Goal: Transaction & Acquisition: Purchase product/service

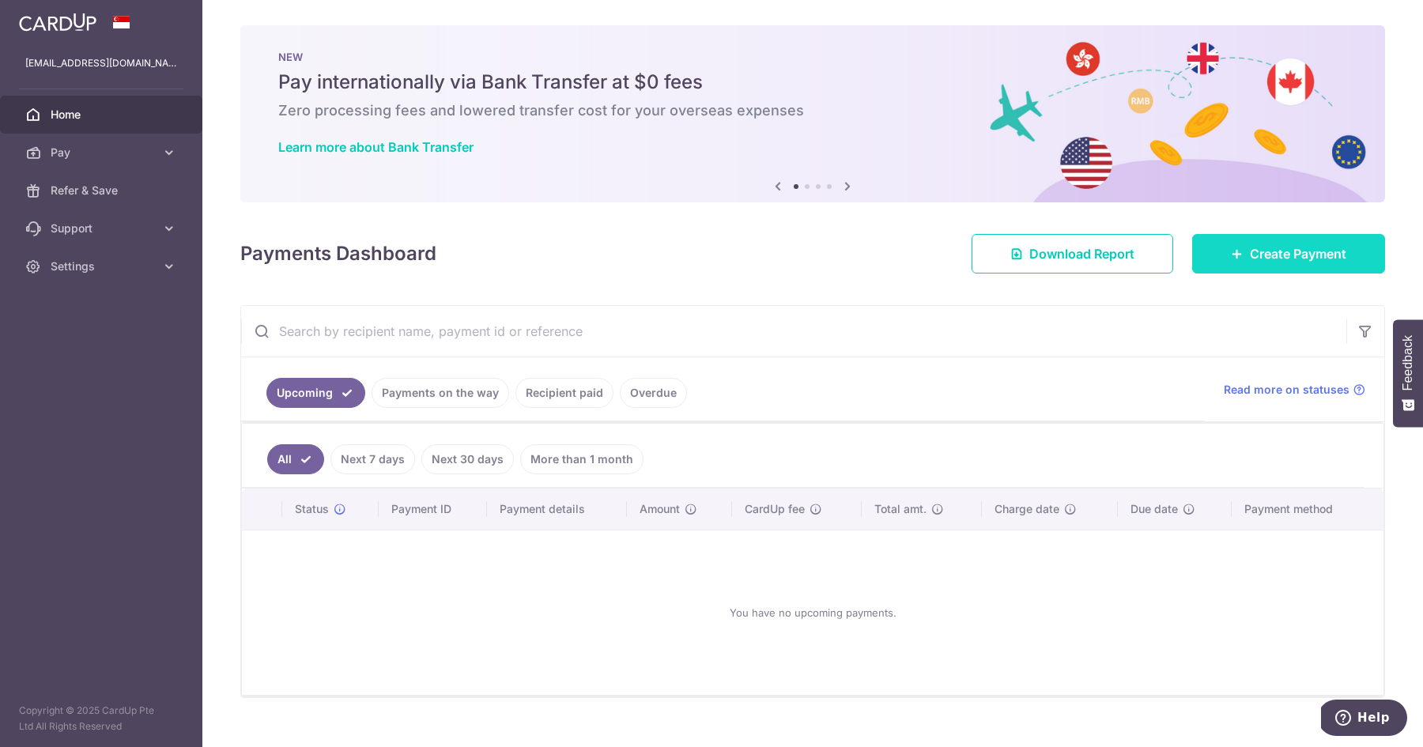
click at [1279, 257] on span "Create Payment" at bounding box center [1298, 253] width 96 height 19
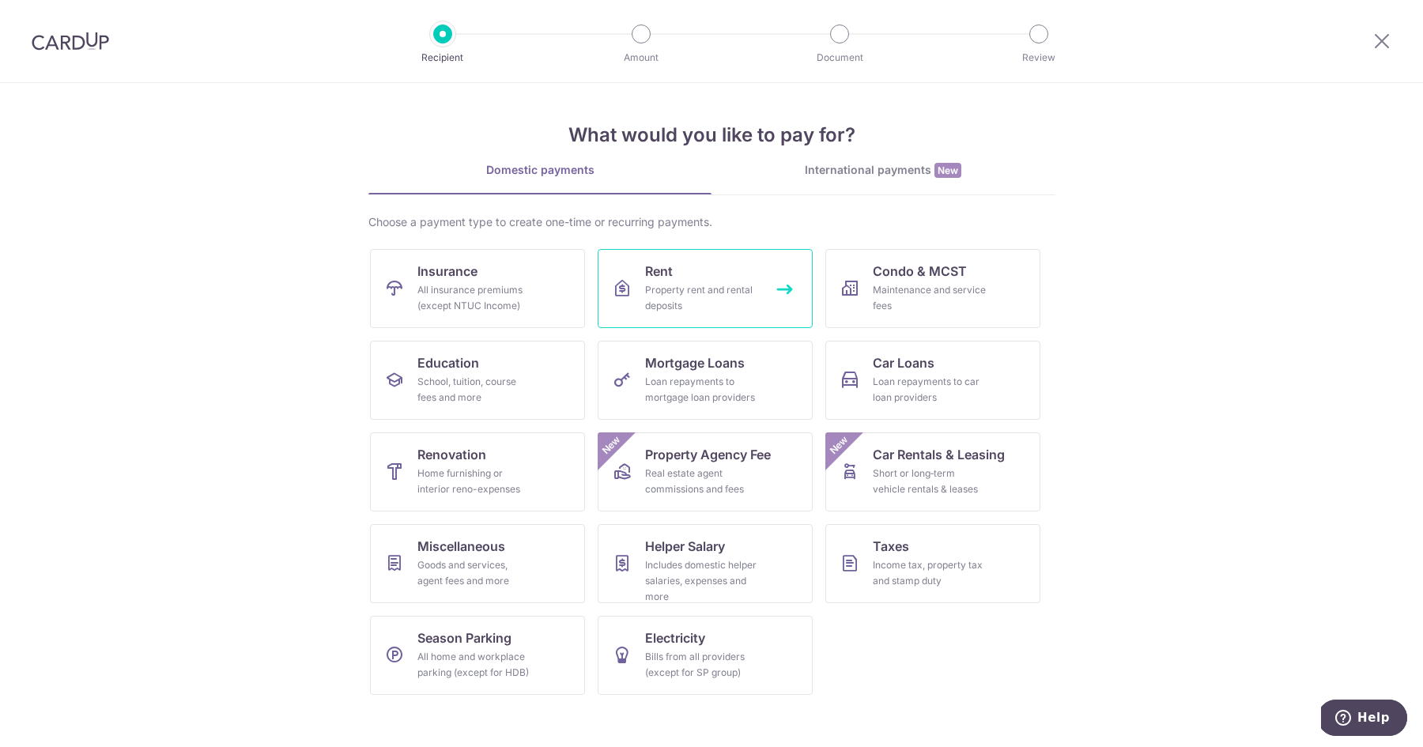
click at [685, 301] on div "Property rent and rental deposits" at bounding box center [702, 298] width 114 height 32
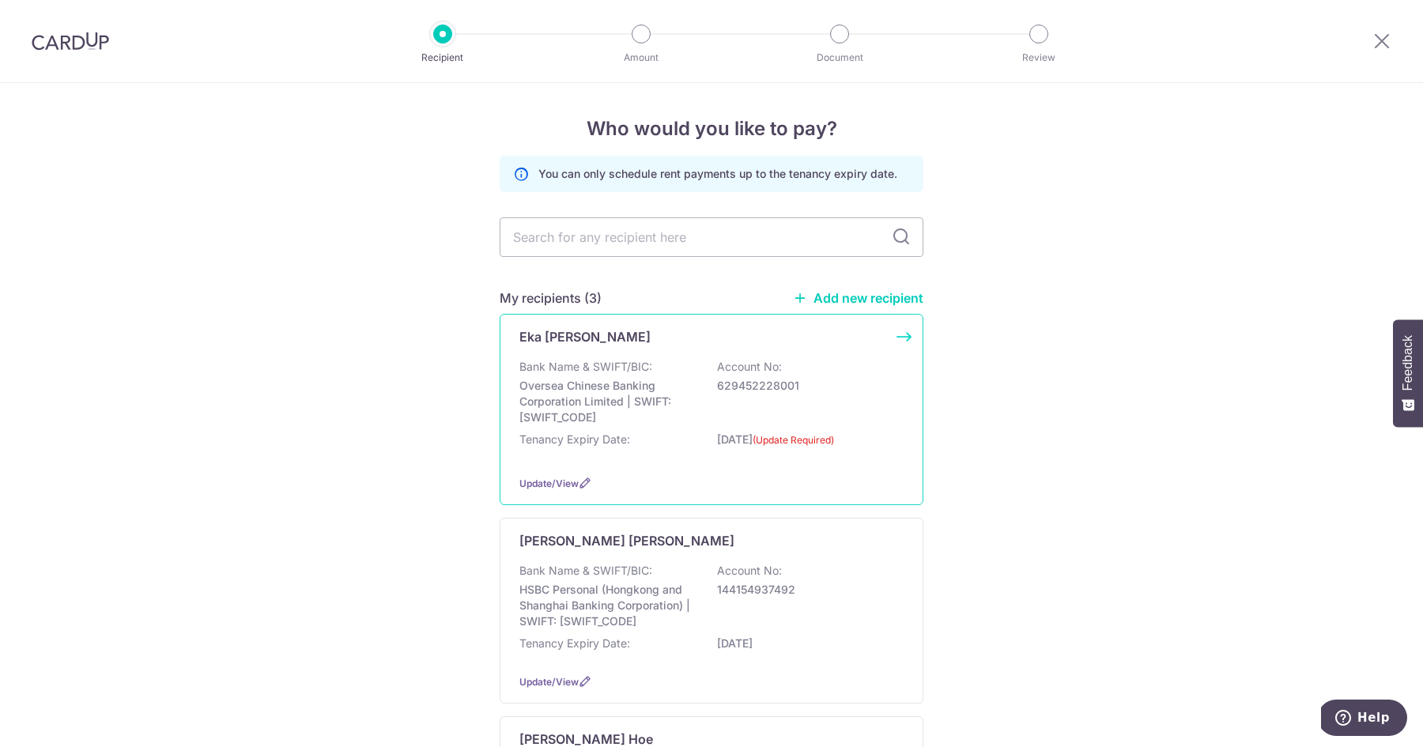
scroll to position [142, 0]
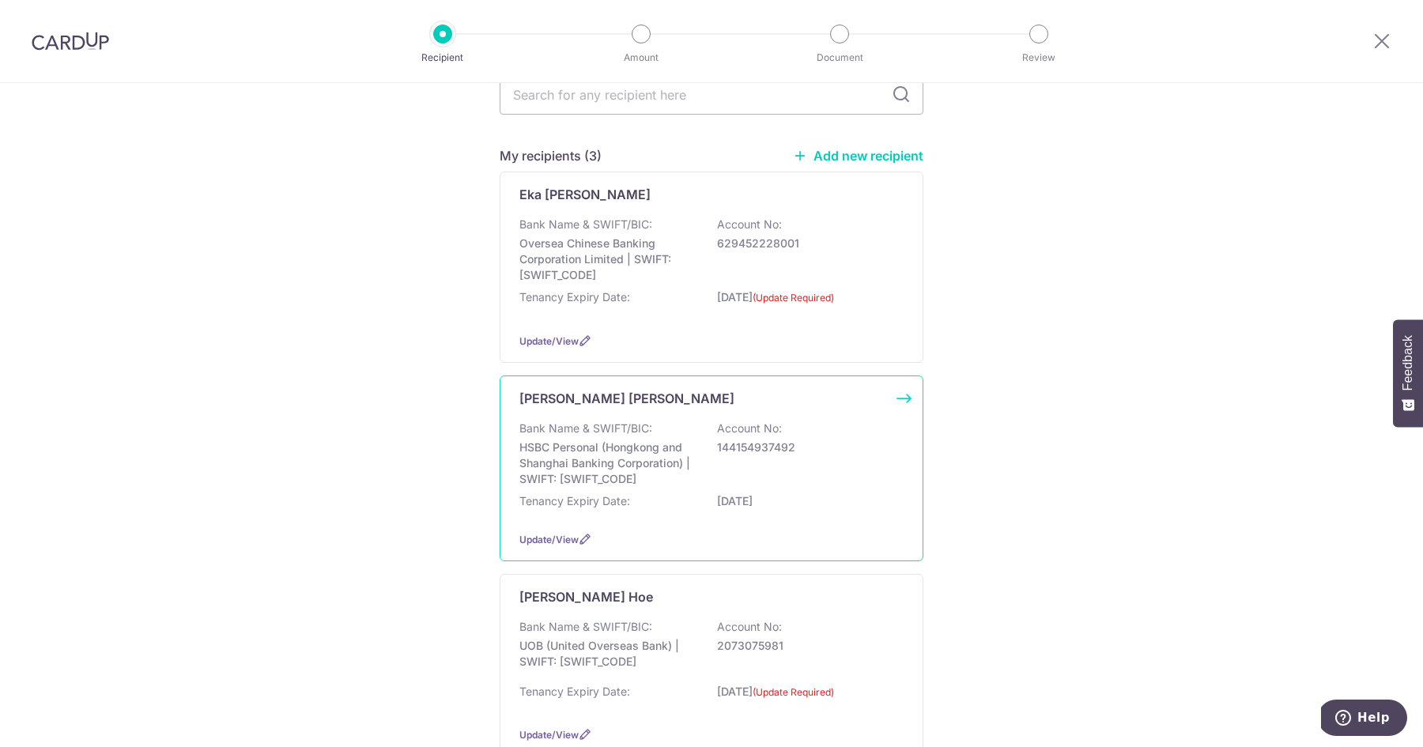
click at [663, 450] on p "HSBC Personal (Hongkong and Shanghai Banking Corporation) | SWIFT: HSBCSGS2XXX" at bounding box center [607, 463] width 177 height 47
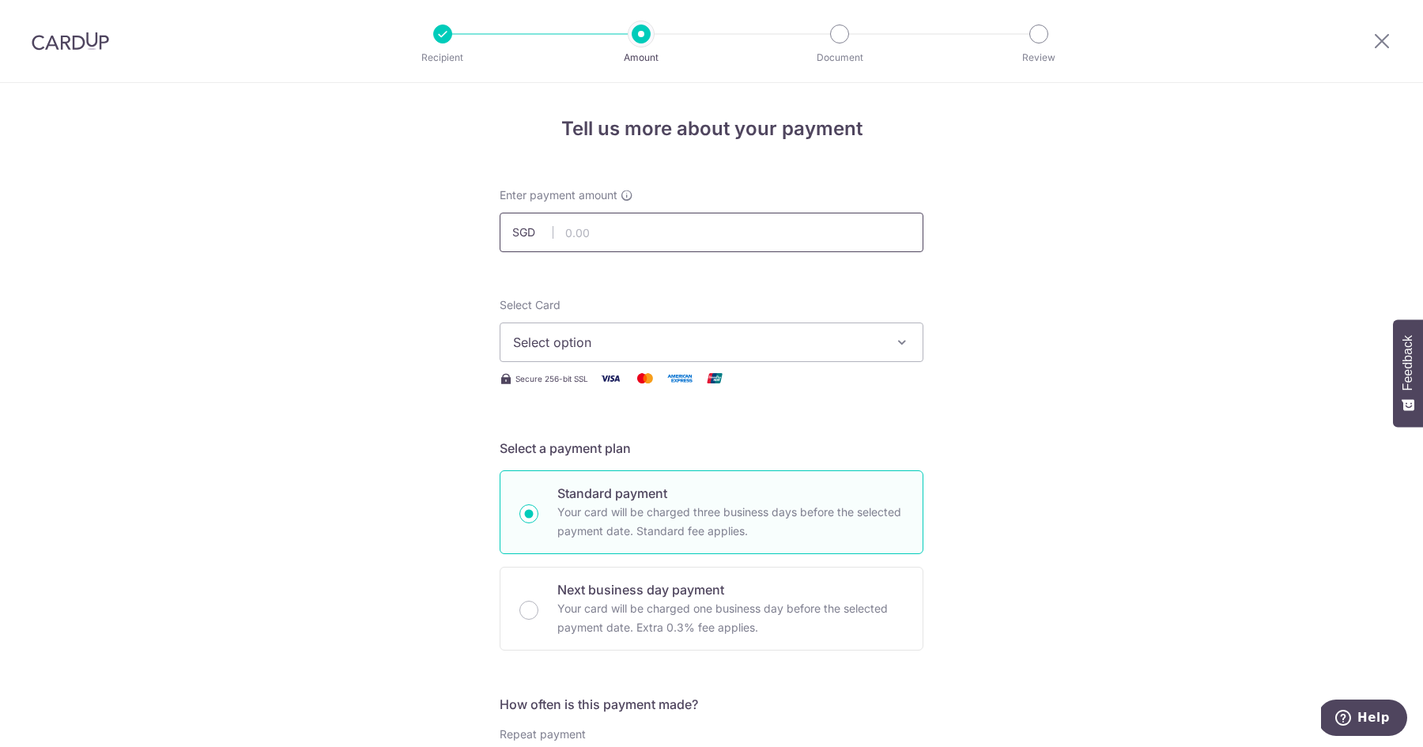
click at [638, 235] on input "text" at bounding box center [712, 233] width 424 height 40
type input "6,000.00"
click at [569, 349] on span "Select option" at bounding box center [697, 342] width 368 height 19
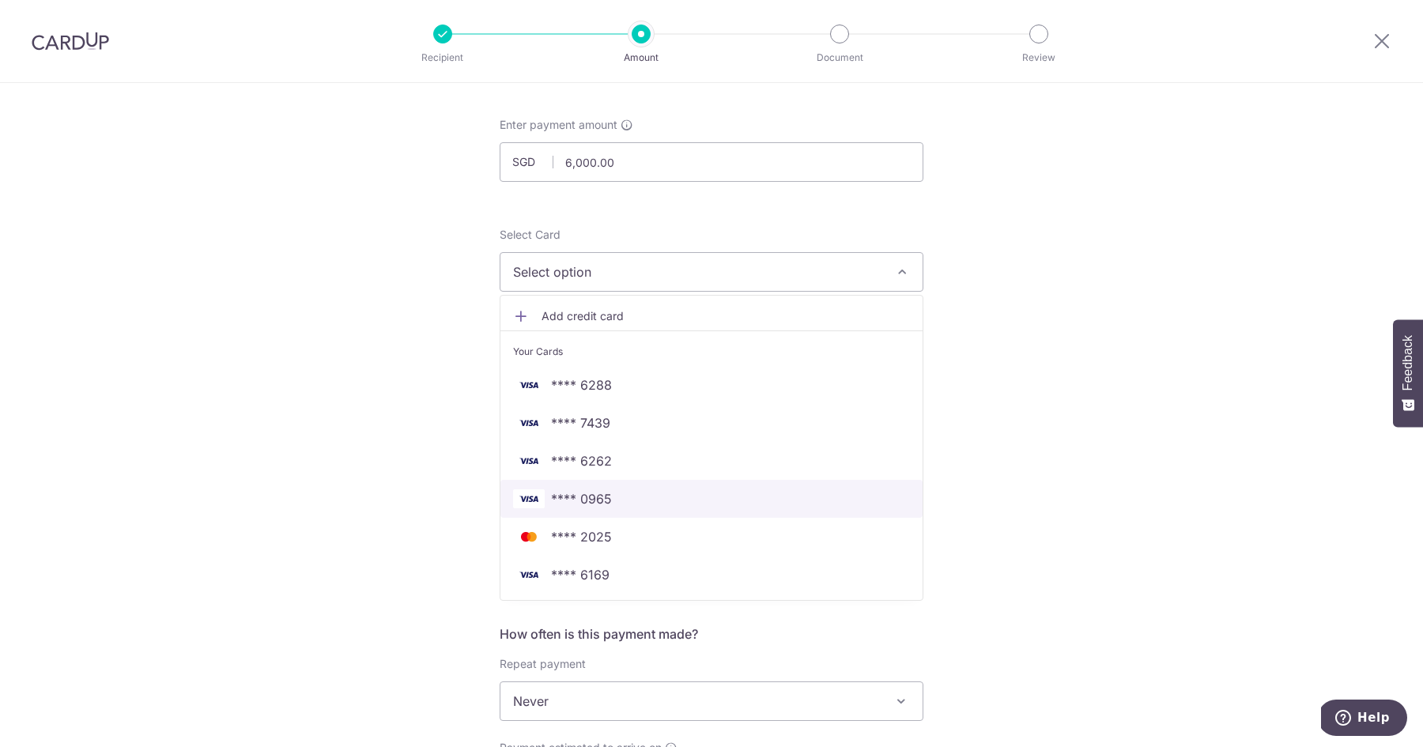
scroll to position [72, 0]
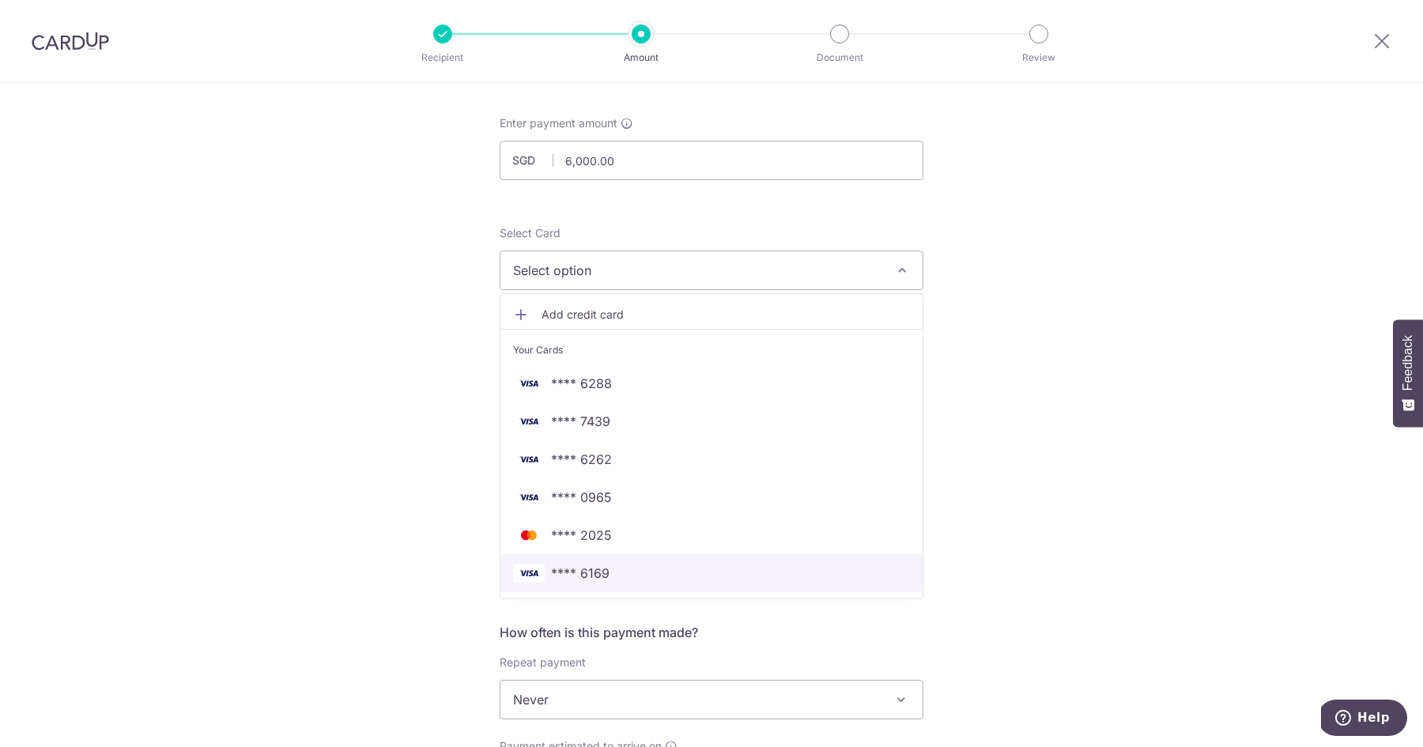
click at [626, 571] on span "**** 6169" at bounding box center [711, 573] width 397 height 19
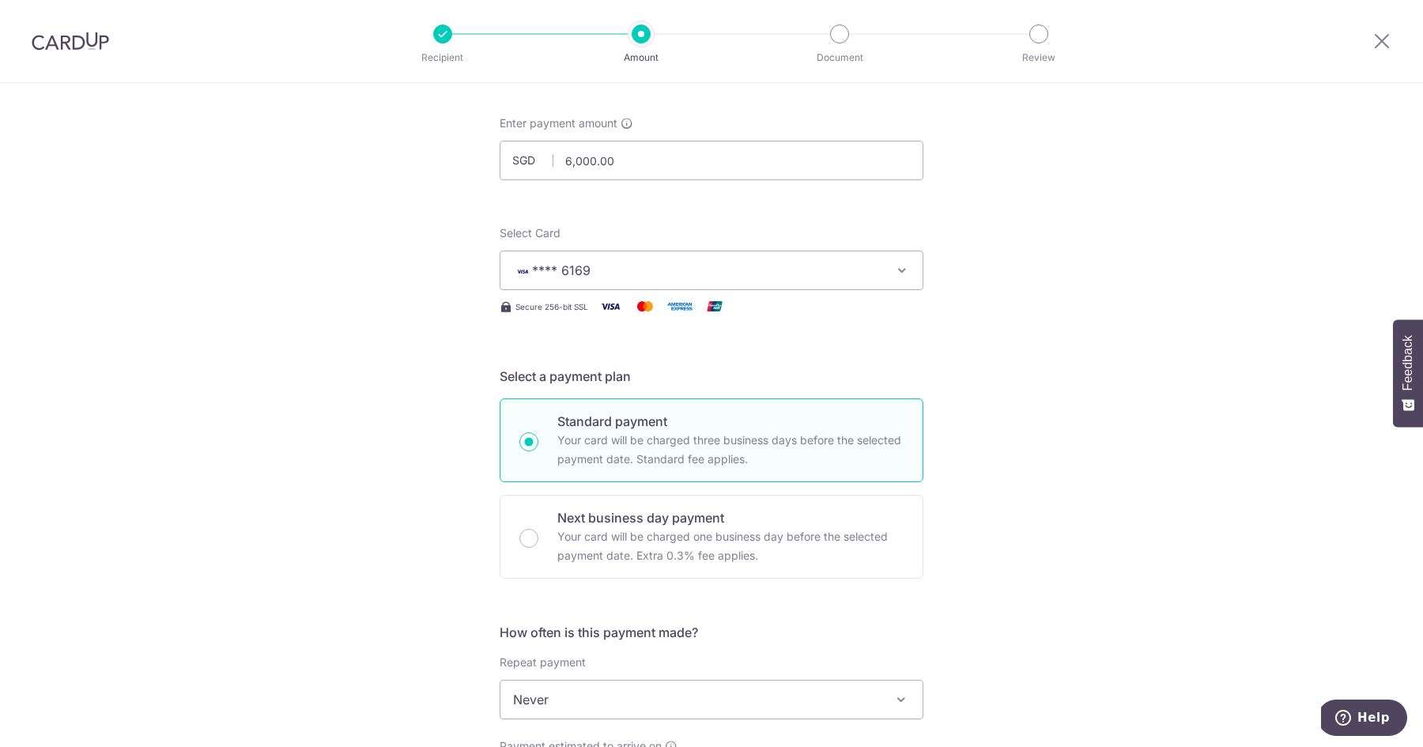
click at [462, 496] on div "Tell us more about your payment Enter payment amount SGD 6,000.00 6000.00 Selec…" at bounding box center [711, 726] width 1423 height 1430
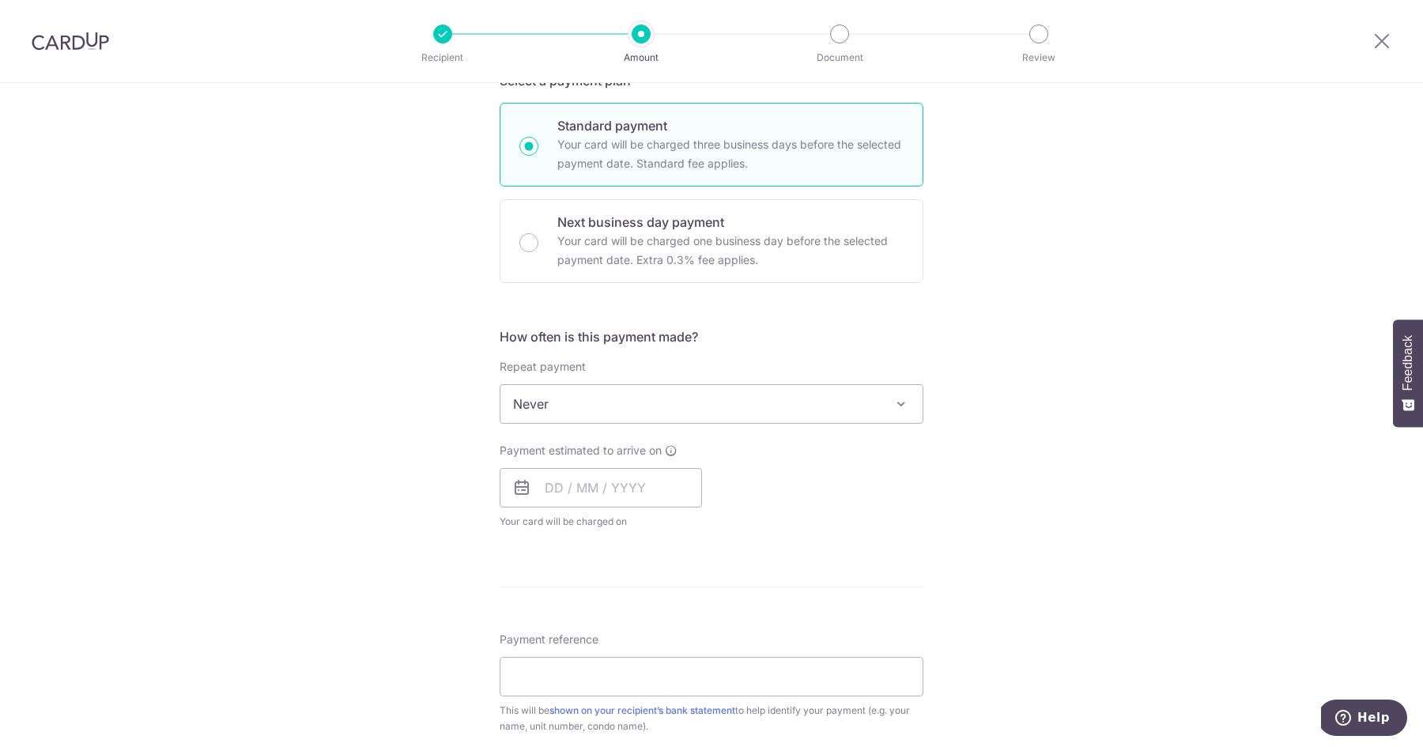
scroll to position [394, 0]
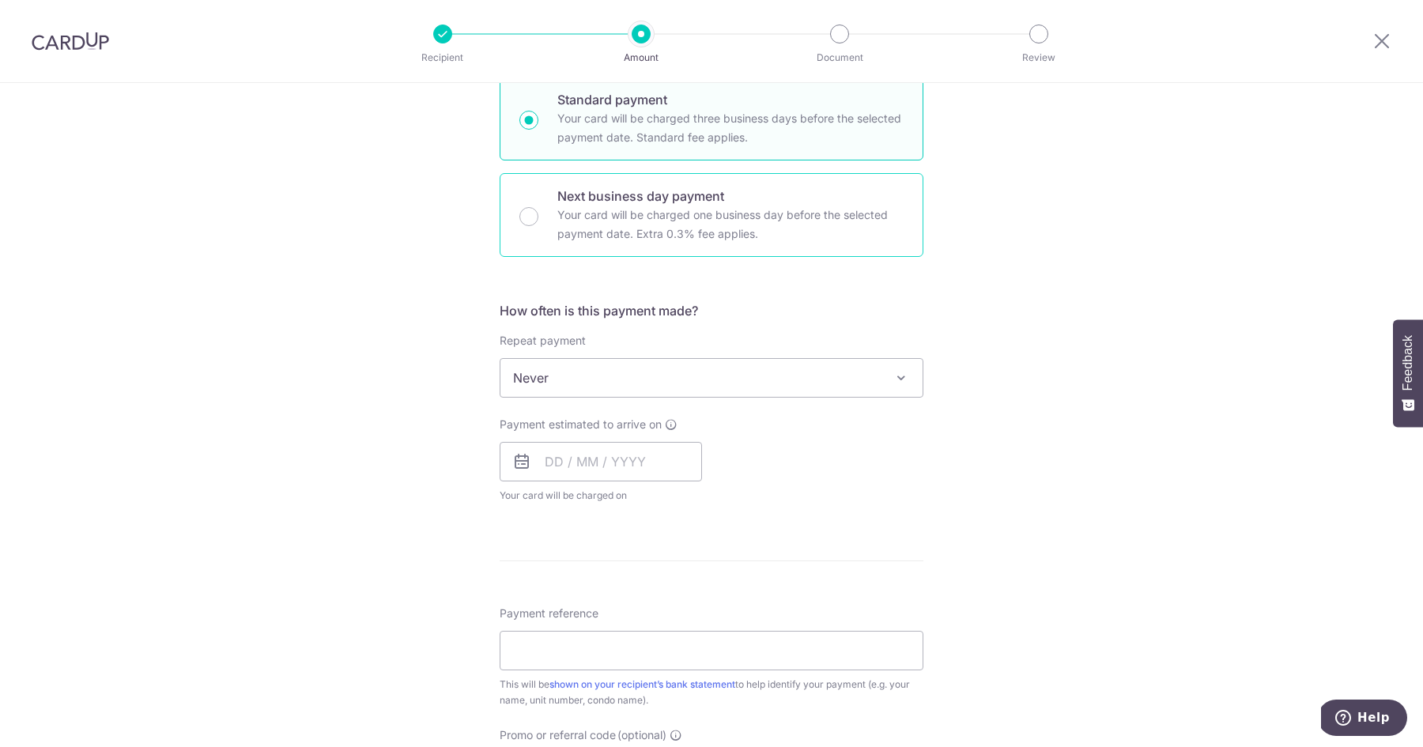
click at [583, 217] on p "Your card will be charged one business day before the selected payment date. Ex…" at bounding box center [730, 225] width 346 height 38
click at [538, 217] on input "Next business day payment Your card will be charged one business day before the…" at bounding box center [528, 216] width 19 height 19
radio input "false"
radio input "true"
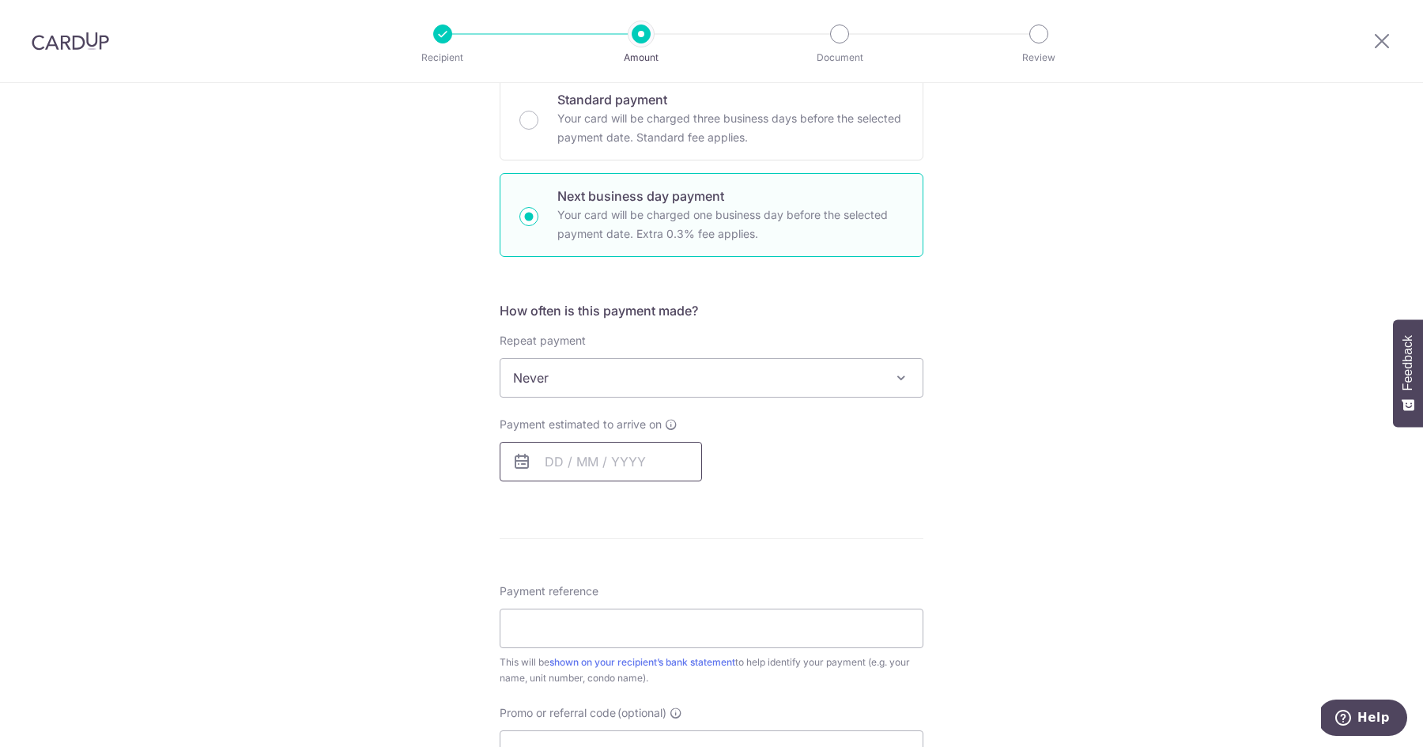
click at [599, 451] on input "text" at bounding box center [601, 462] width 202 height 40
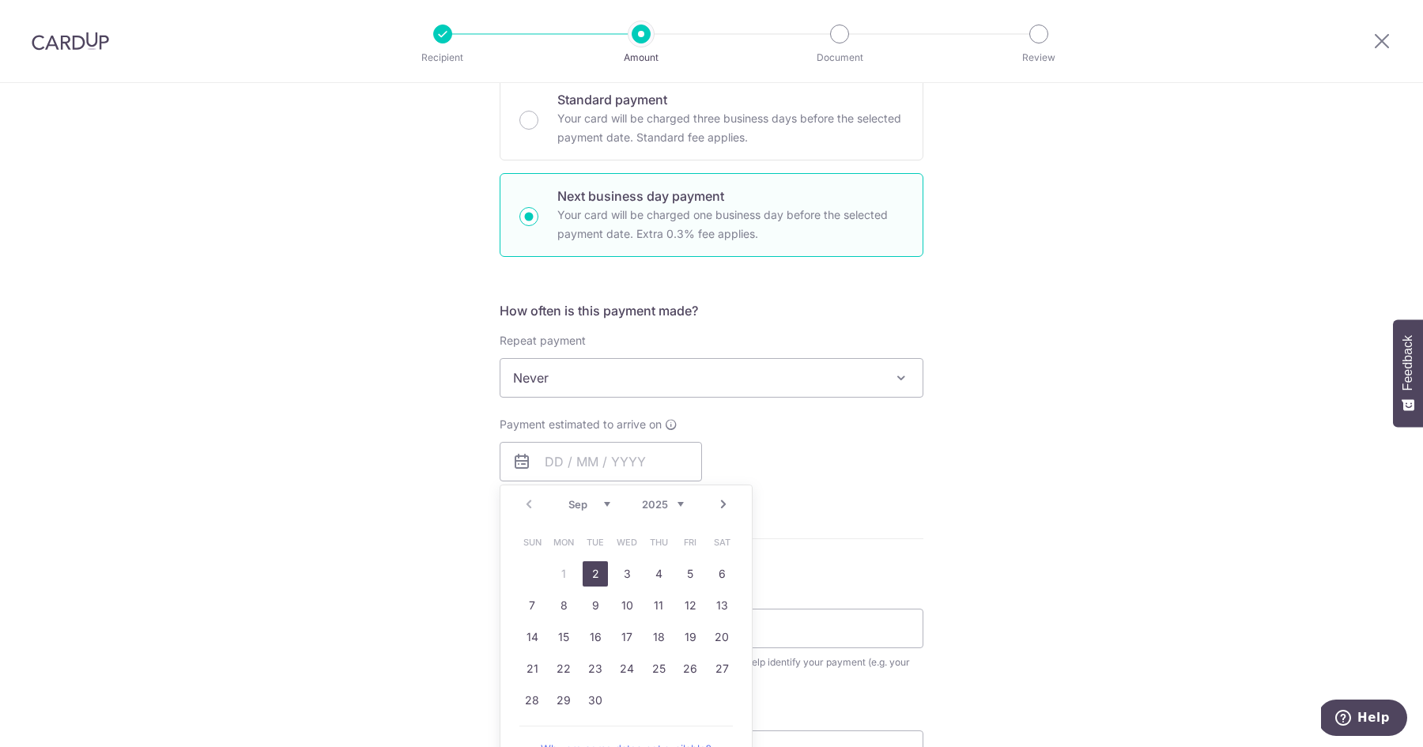
drag, startPoint x: 599, startPoint y: 576, endPoint x: 417, endPoint y: 496, distance: 198.3
click at [599, 576] on link "2" at bounding box center [595, 573] width 25 height 25
type input "[DATE]"
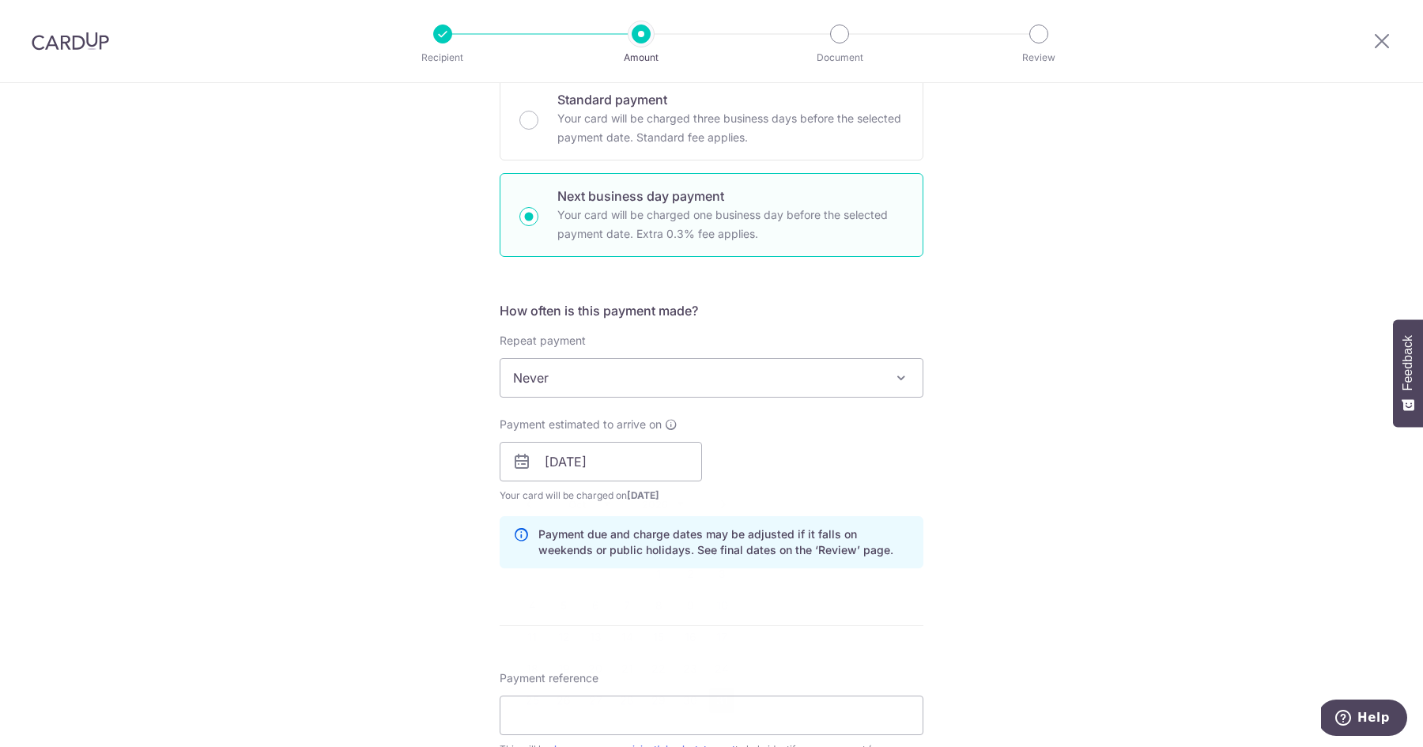
click at [417, 496] on div "Tell us more about your payment Enter payment amount SGD 6,000.00 6000.00 Selec…" at bounding box center [711, 475] width 1423 height 1572
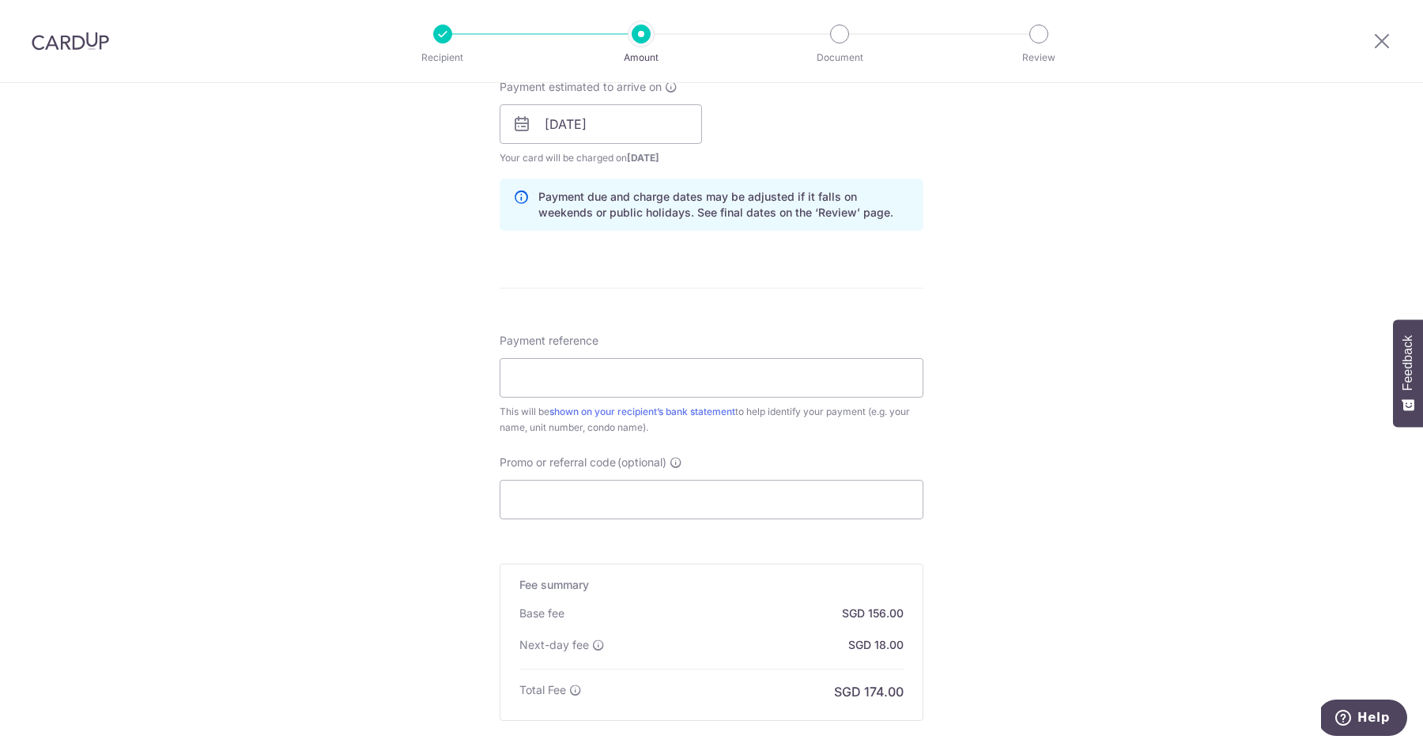
scroll to position [731, 0]
click at [553, 382] on input "Payment reference" at bounding box center [712, 378] width 424 height 40
click at [568, 376] on input "Payment reference" at bounding box center [712, 378] width 424 height 40
type input "Arte0811"
click at [583, 505] on input "Promo or referral code (optional)" at bounding box center [712, 500] width 424 height 40
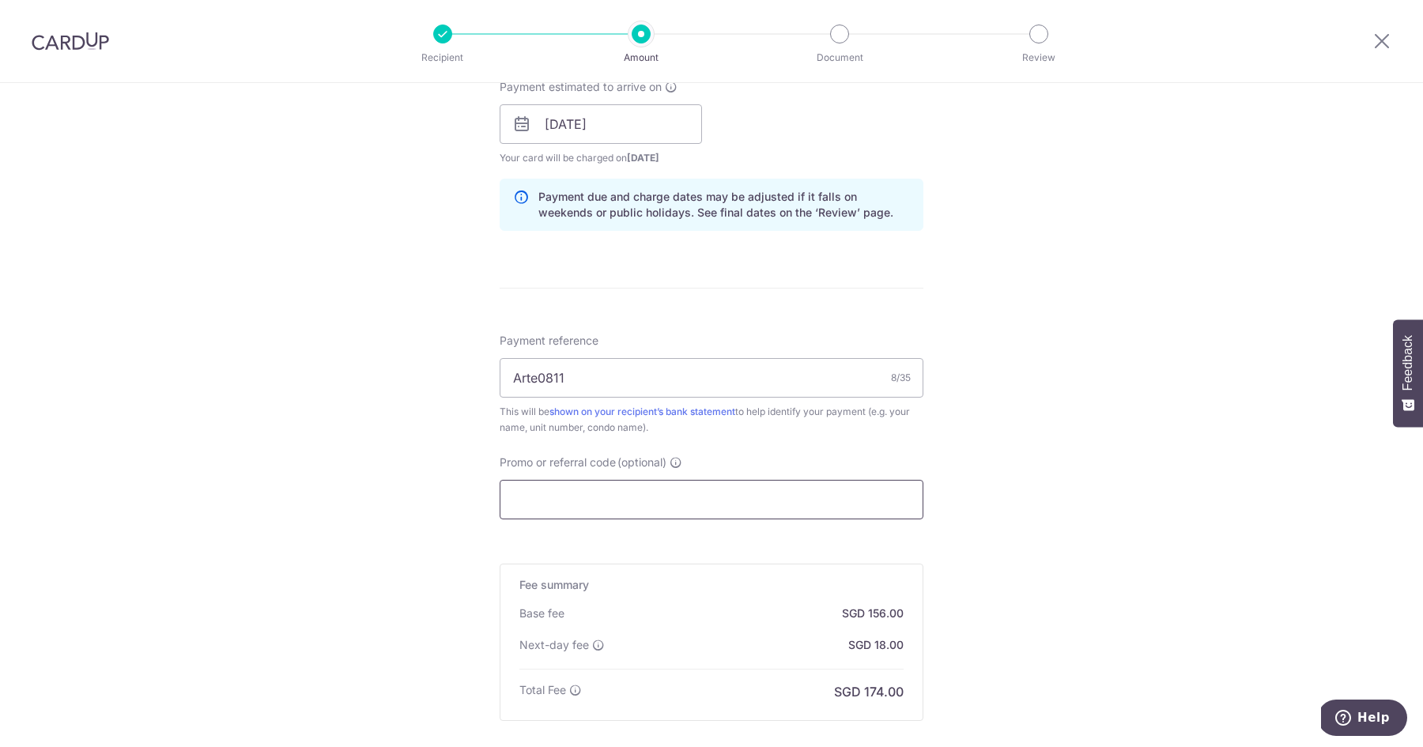
paste input "OFF225"
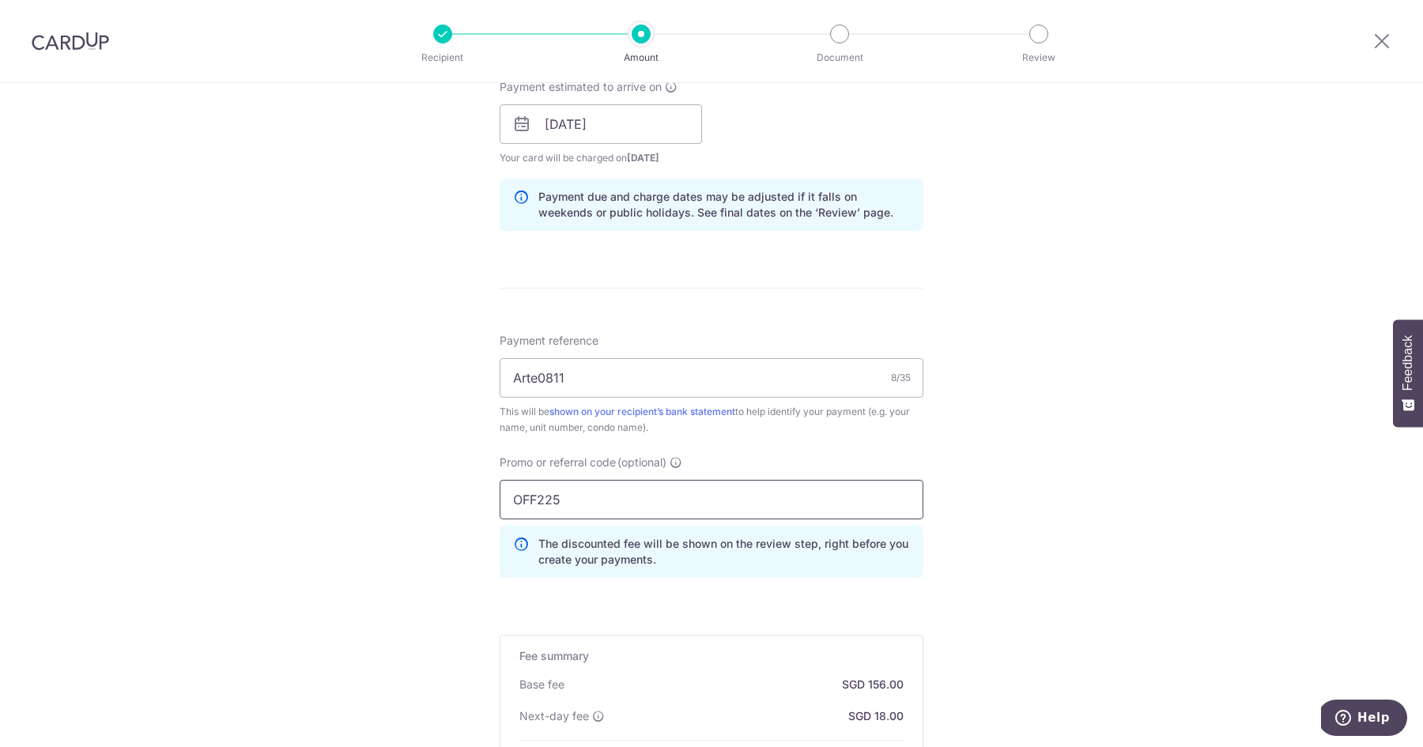
scroll to position [979, 0]
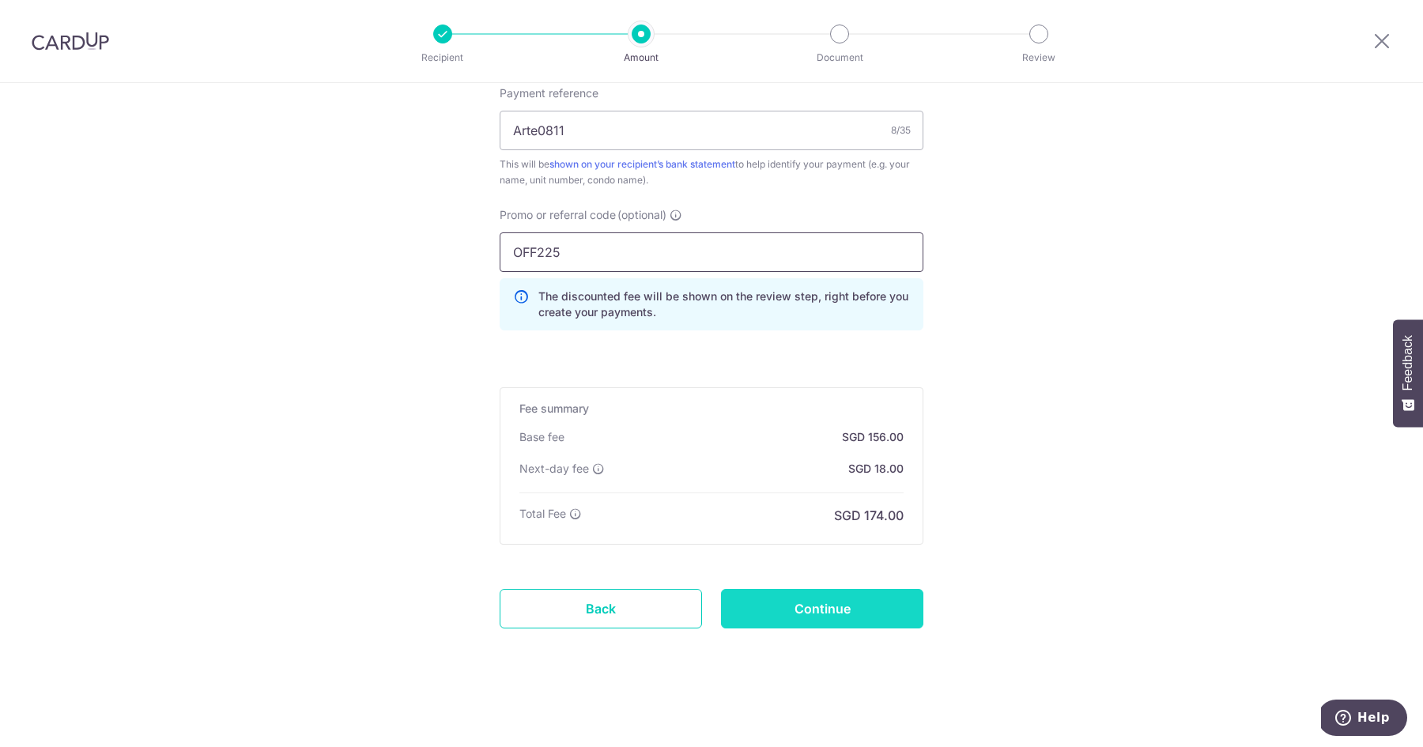
type input "OFF225"
click at [808, 612] on input "Continue" at bounding box center [822, 609] width 202 height 40
type input "Create Schedule"
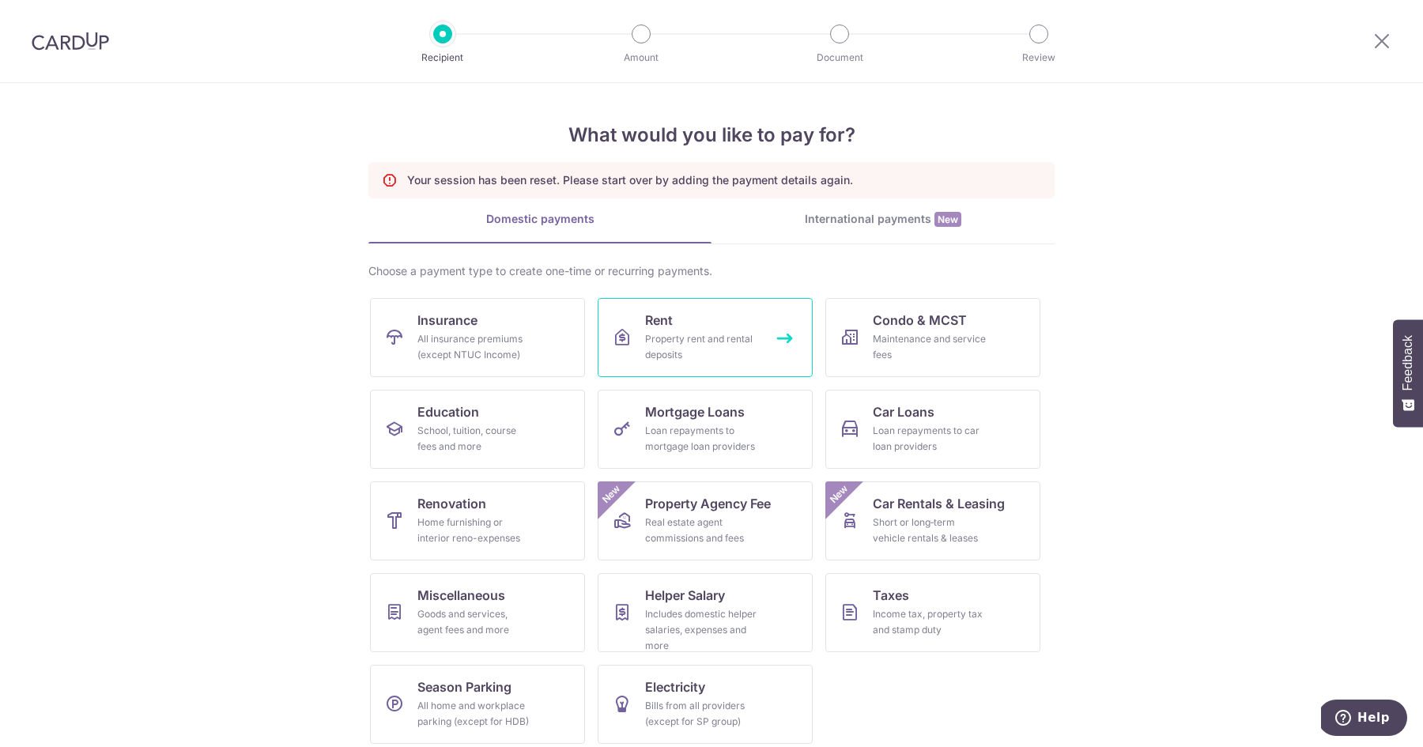
click at [685, 337] on div "Property rent and rental deposits" at bounding box center [702, 347] width 114 height 32
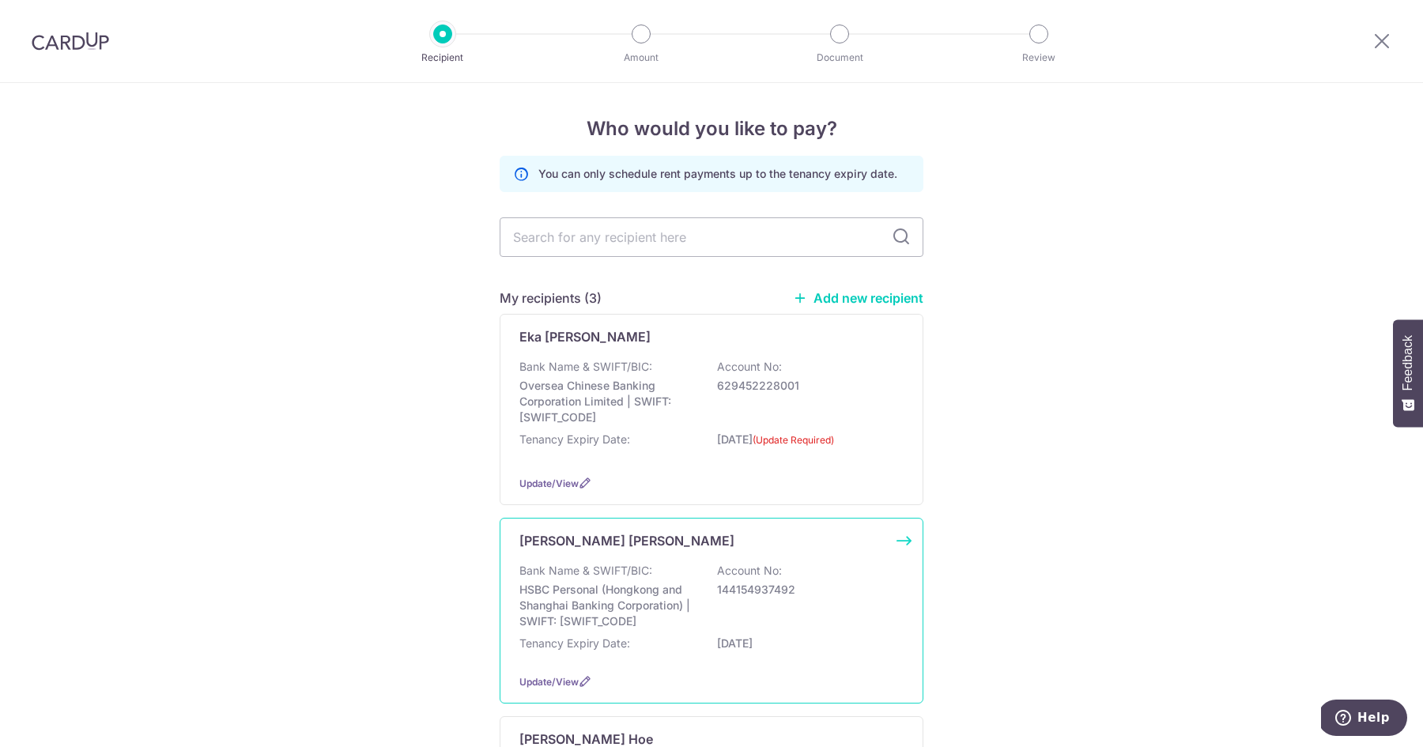
click at [647, 557] on div "Michael Carrington Applegate Bank Name & SWIFT/BIC: HSBC Personal (Hongkong and…" at bounding box center [712, 611] width 424 height 186
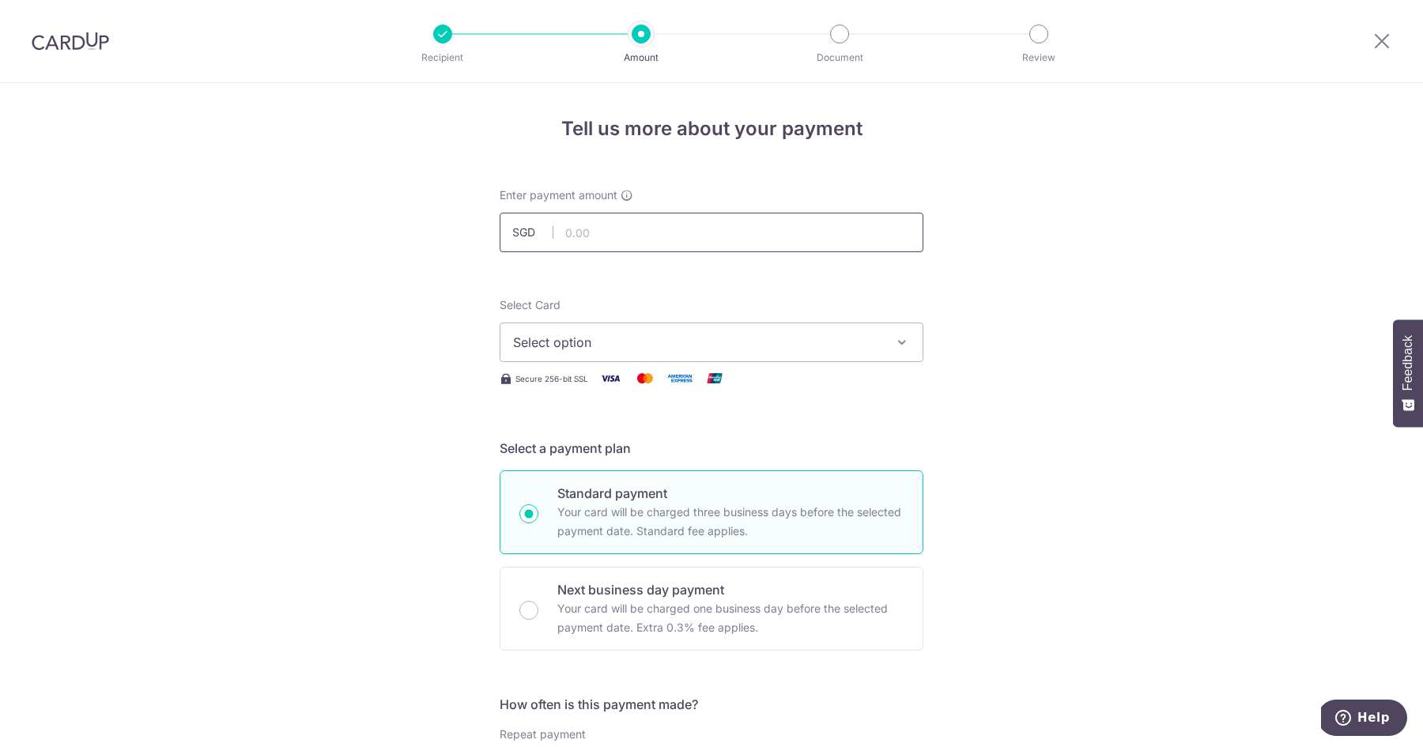
click at [654, 230] on input "text" at bounding box center [712, 233] width 424 height 40
type input "6,000.00"
click at [589, 332] on button "Select option" at bounding box center [712, 343] width 424 height 40
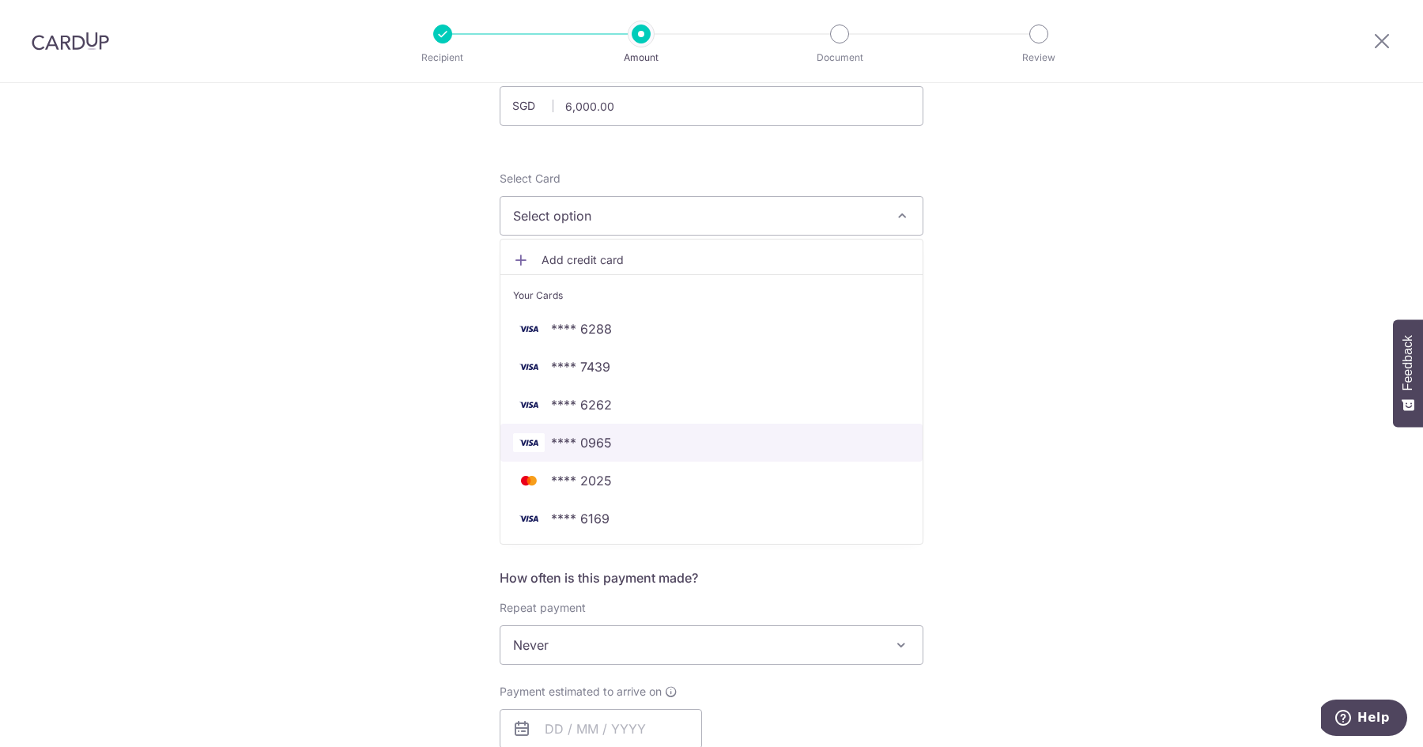
scroll to position [140, 0]
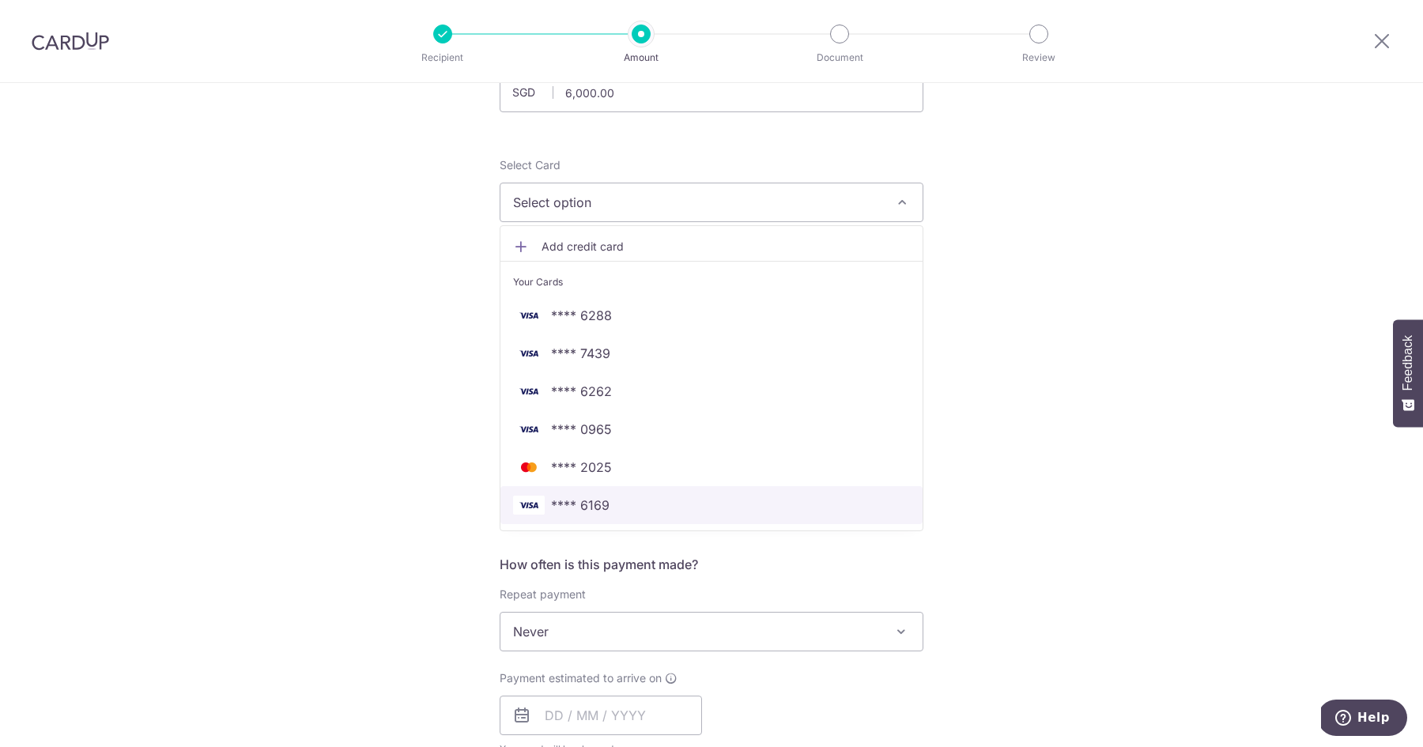
click at [623, 518] on link "**** 6169" at bounding box center [711, 505] width 422 height 38
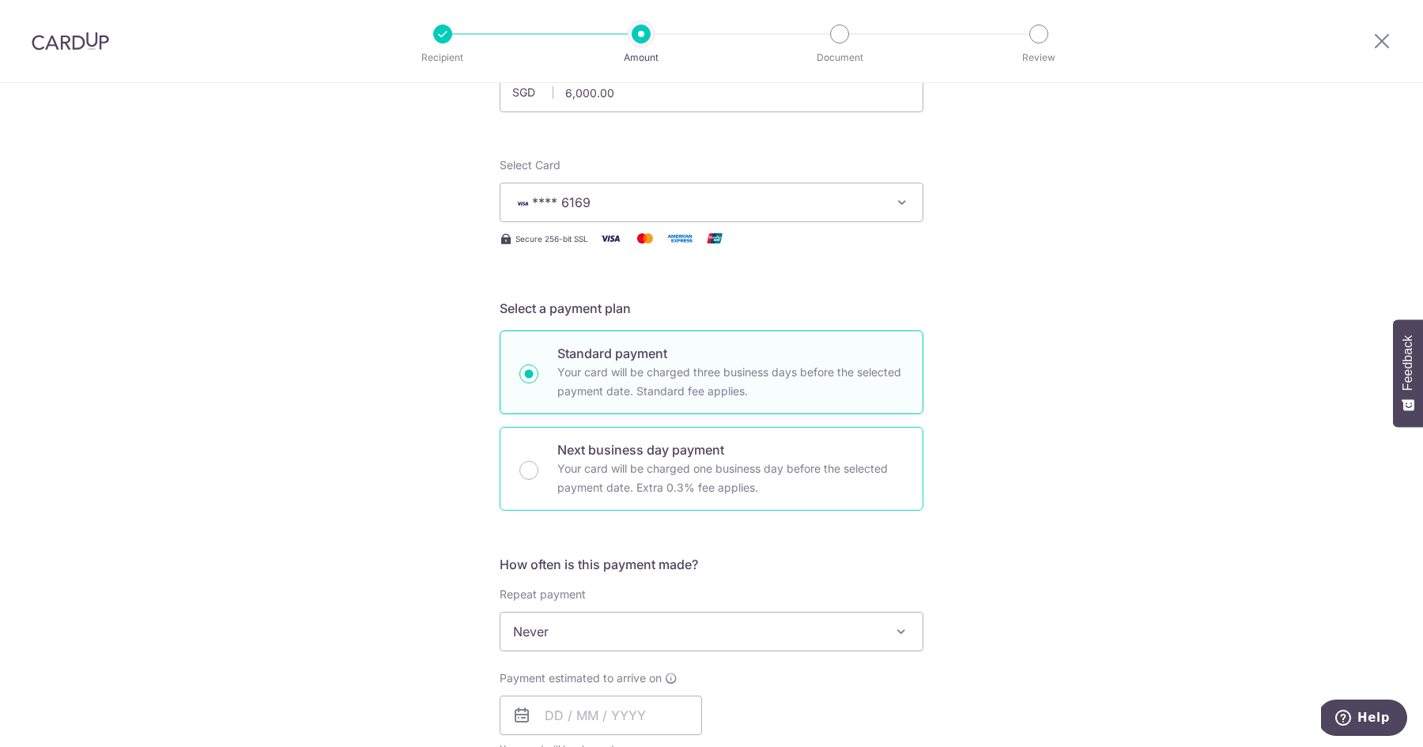
click at [606, 493] on p "Your card will be charged one business day before the selected payment date. Ex…" at bounding box center [730, 478] width 346 height 38
click at [538, 480] on input "Next business day payment Your card will be charged one business day before the…" at bounding box center [528, 470] width 19 height 19
radio input "false"
radio input "true"
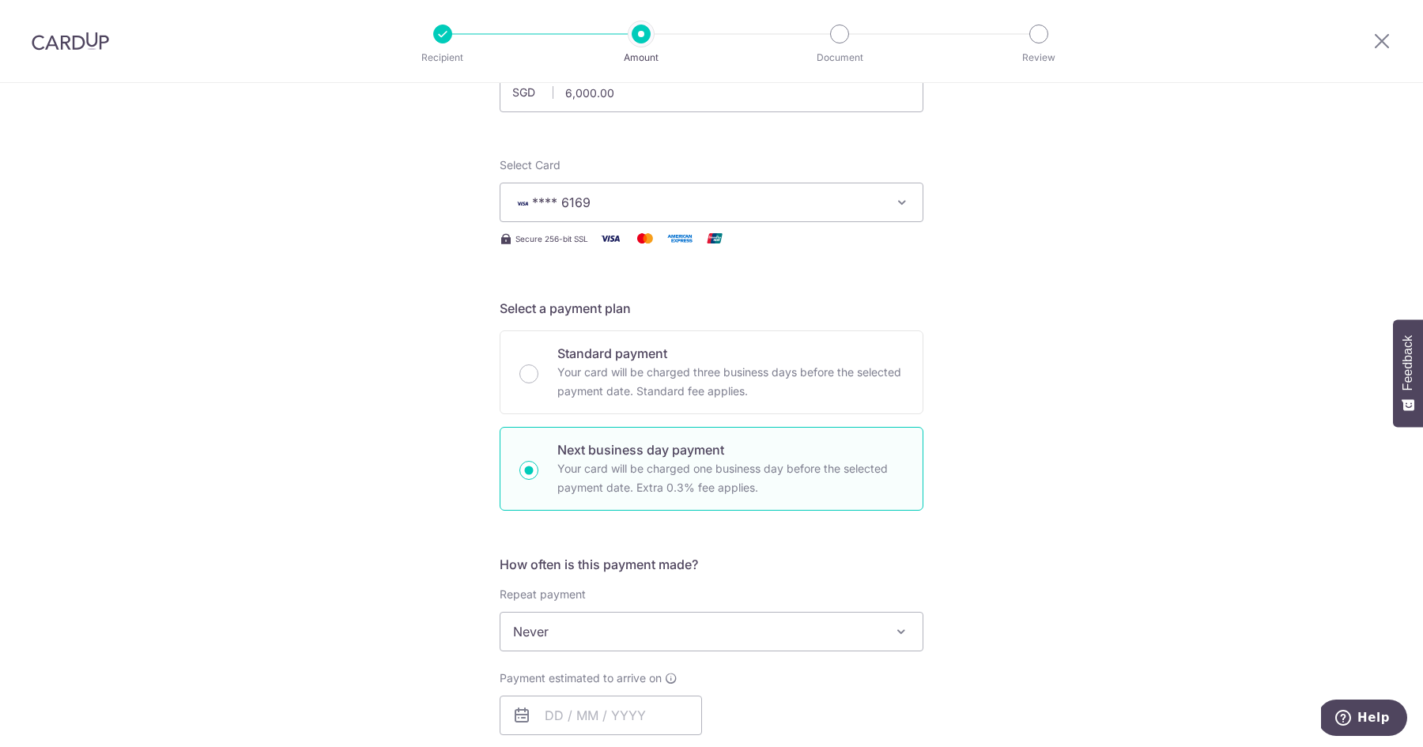
click at [479, 477] on div "Tell us more about your payment Enter payment amount SGD 6,000.00 6000.00 Selec…" at bounding box center [711, 685] width 1423 height 1485
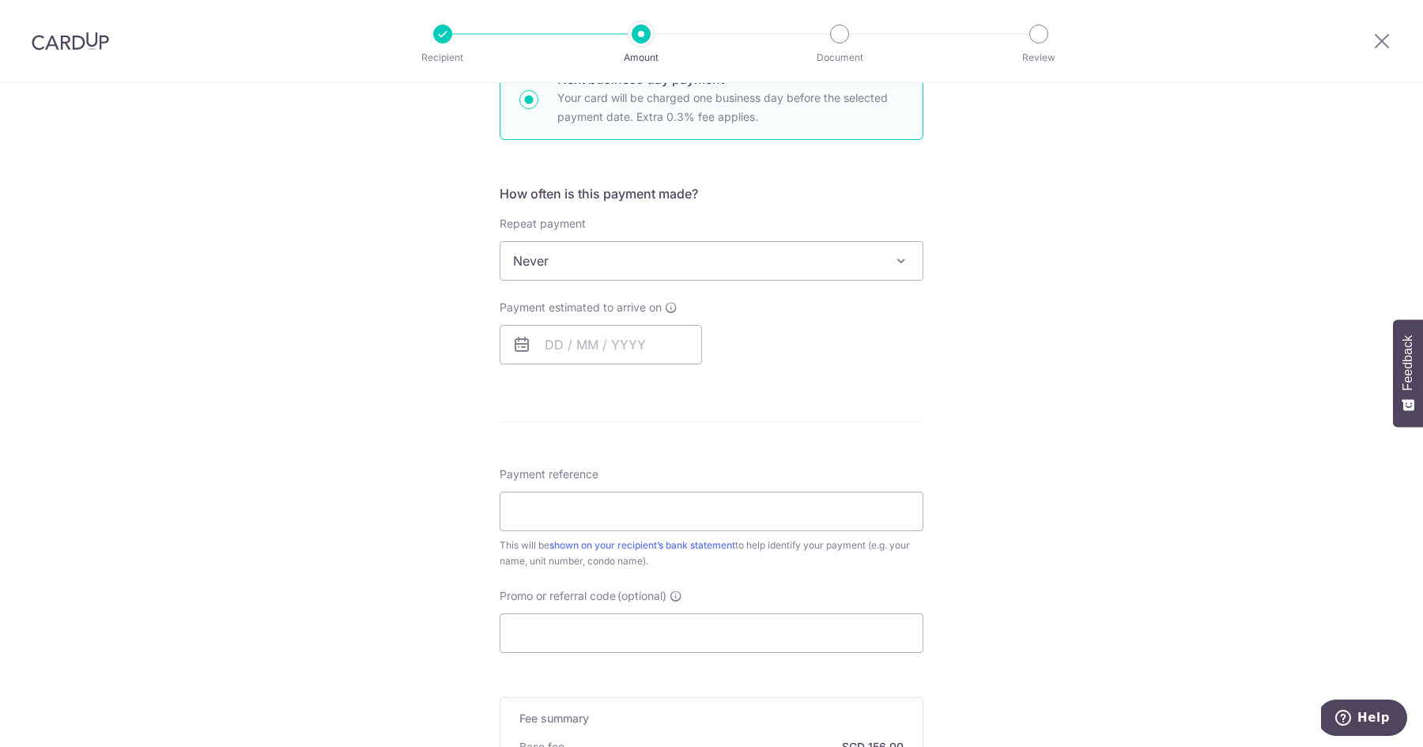
scroll to position [540, 0]
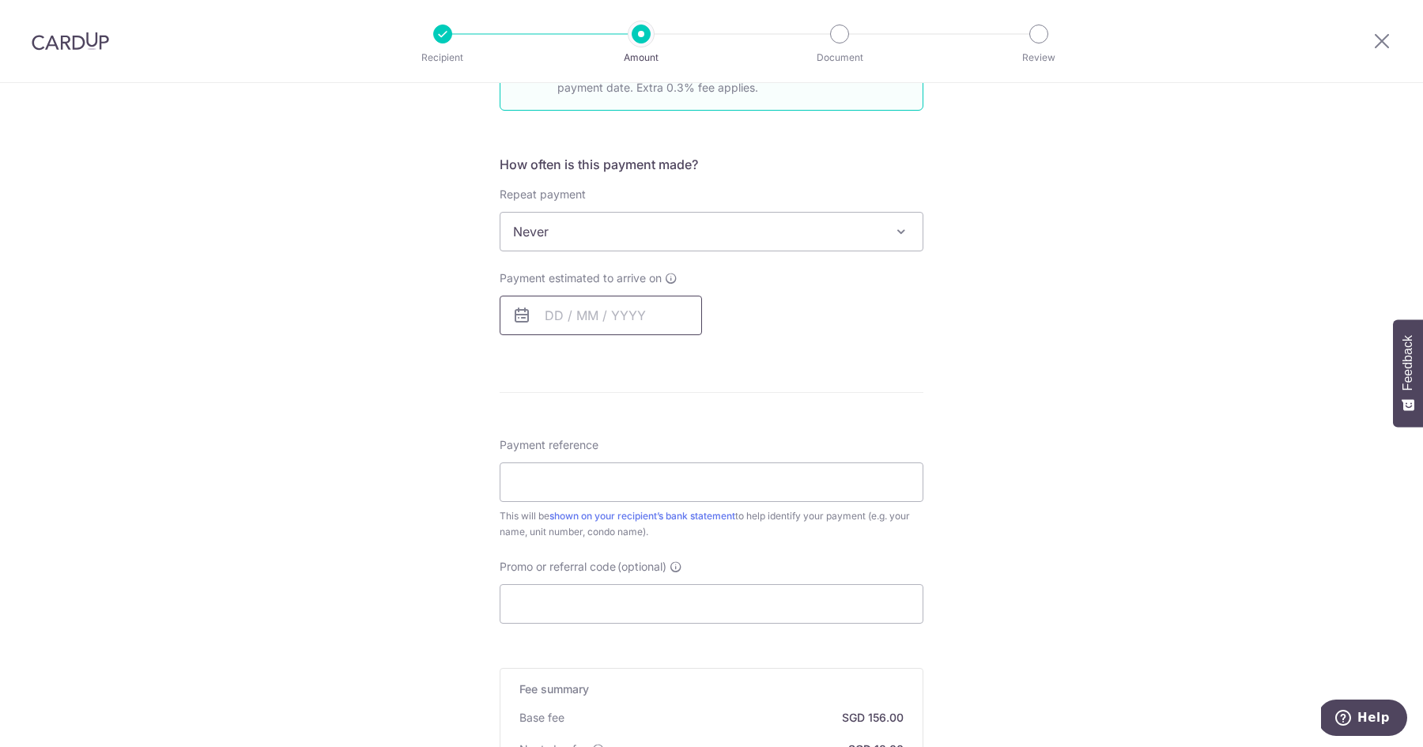
click at [613, 307] on input "text" at bounding box center [601, 316] width 202 height 40
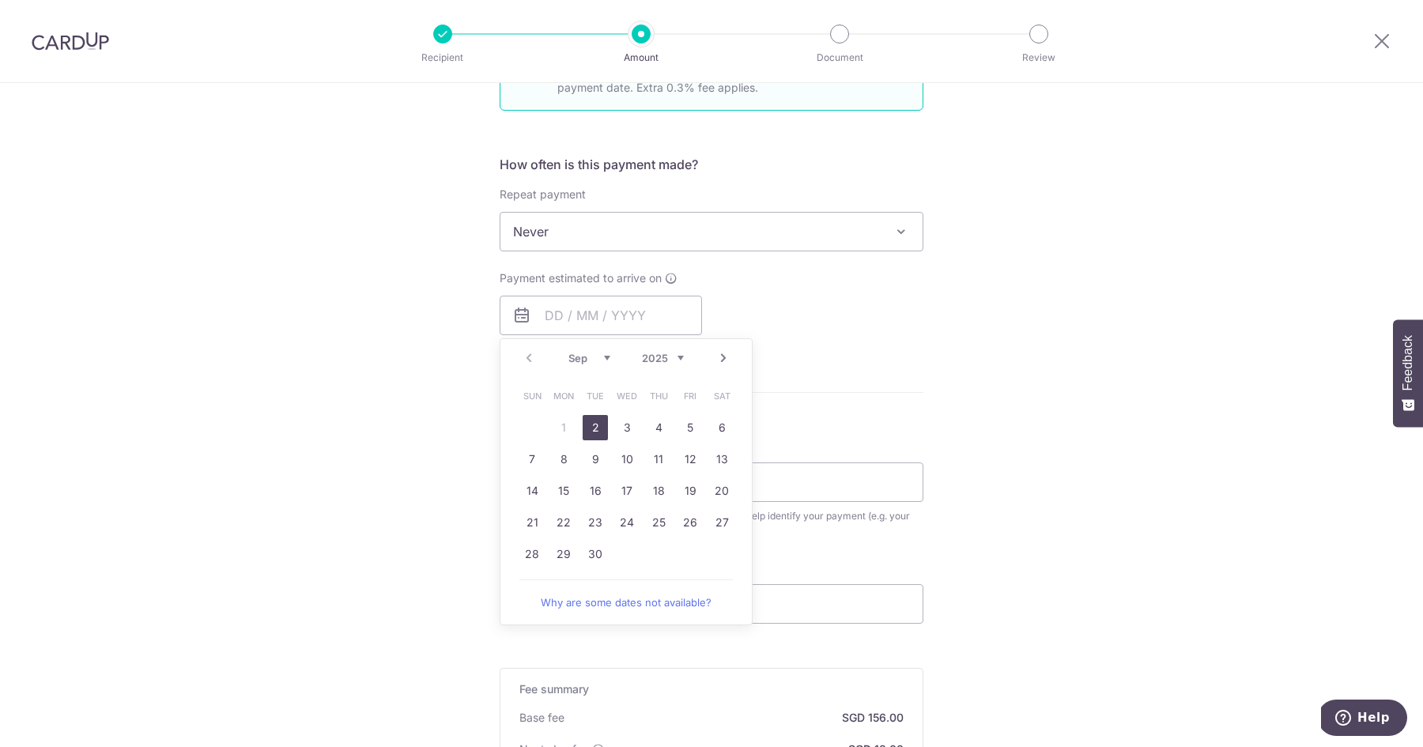
click at [595, 425] on link "2" at bounding box center [595, 427] width 25 height 25
type input "[DATE]"
click at [495, 435] on div "Tell us more about your payment Enter payment amount SGD 6,000.00 6000.00 Selec…" at bounding box center [711, 285] width 1423 height 1485
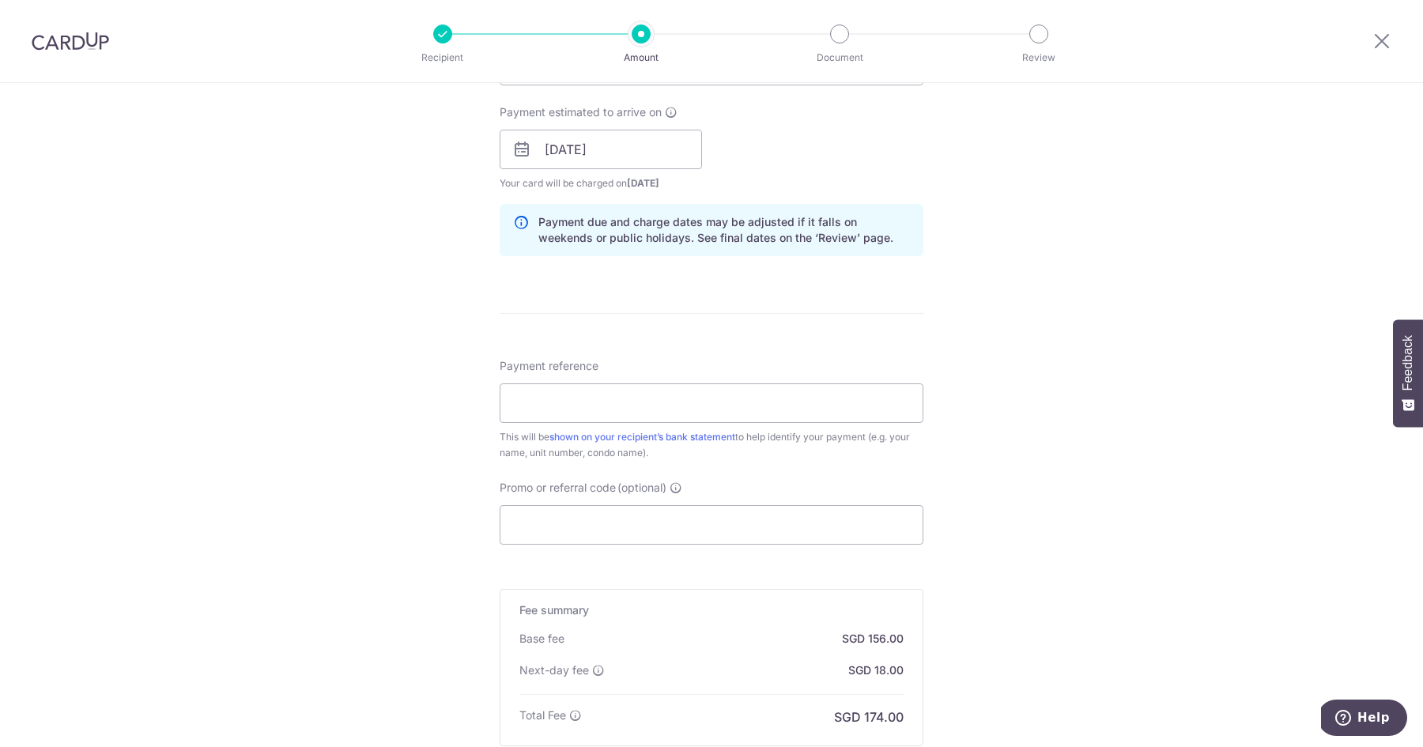
scroll to position [704, 0]
click at [567, 403] on input "Payment reference" at bounding box center [712, 405] width 424 height 40
type input "Arte0811"
click at [604, 538] on input "Promo or referral code (optional)" at bounding box center [712, 527] width 424 height 40
paste input "OFF225"
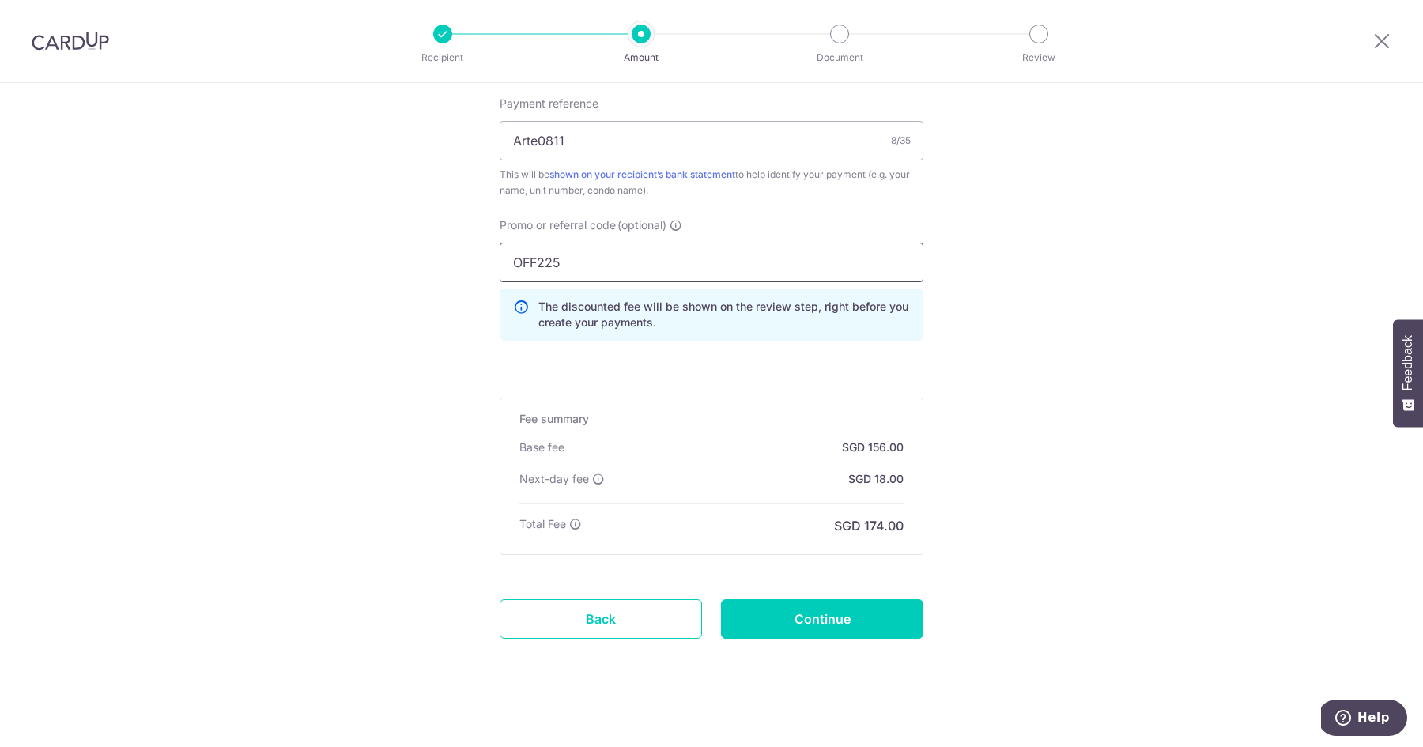
scroll to position [979, 0]
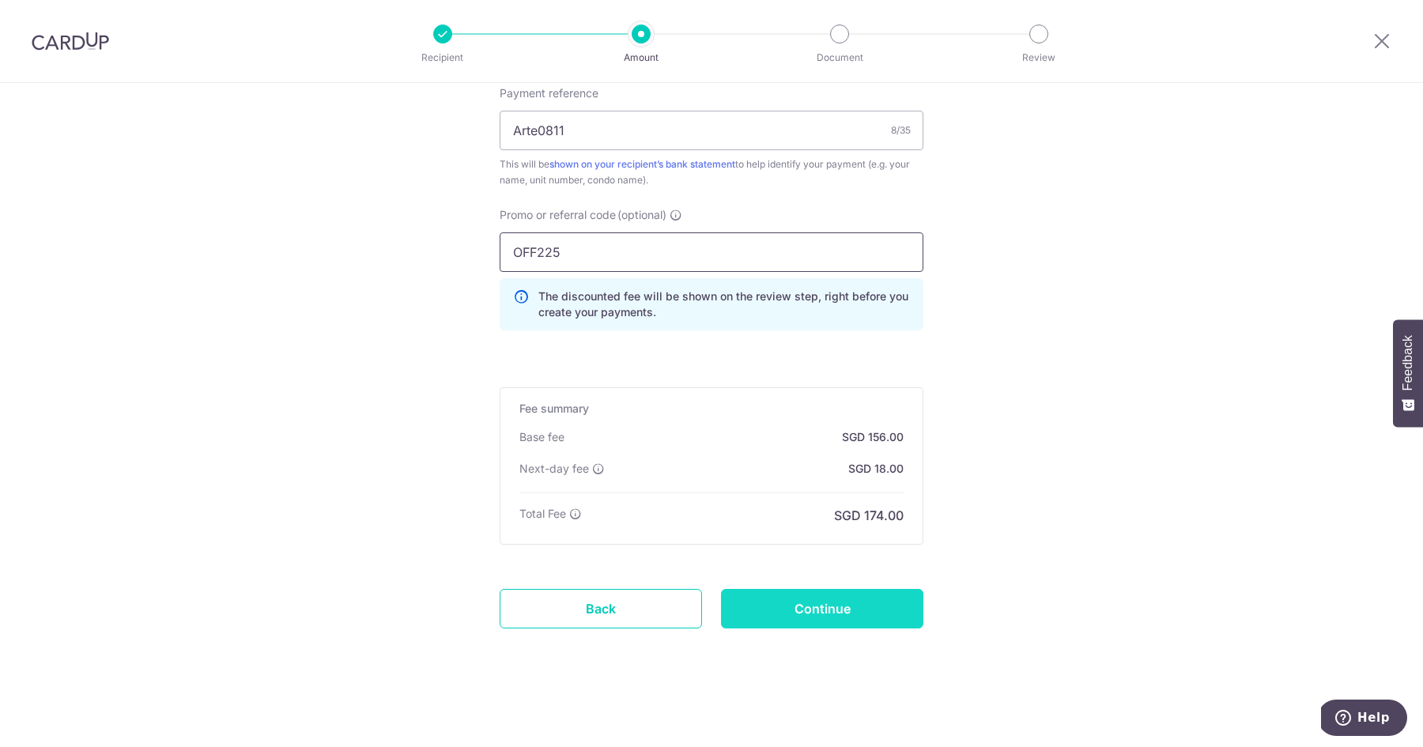
type input "OFF225"
click at [841, 618] on input "Continue" at bounding box center [822, 609] width 202 height 40
type input "Create Schedule"
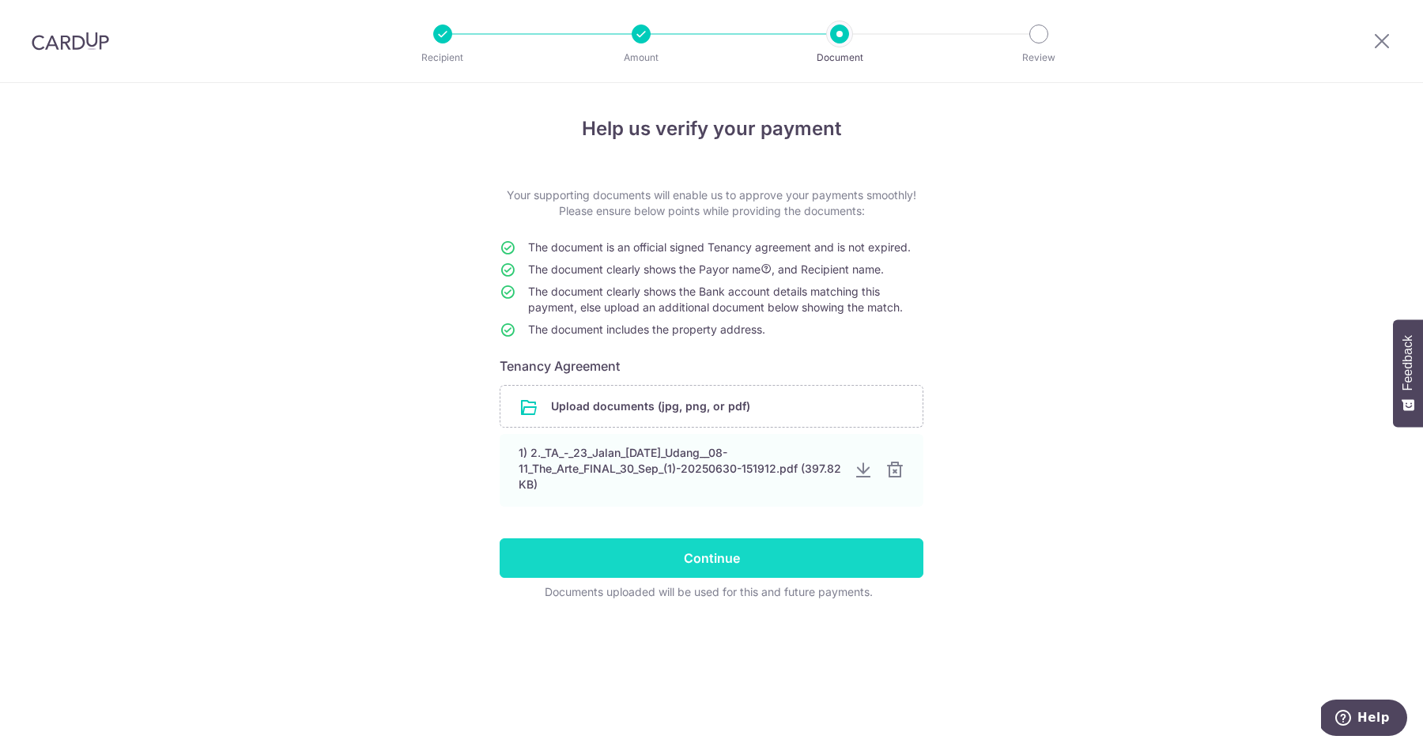
click at [650, 577] on input "Continue" at bounding box center [712, 558] width 424 height 40
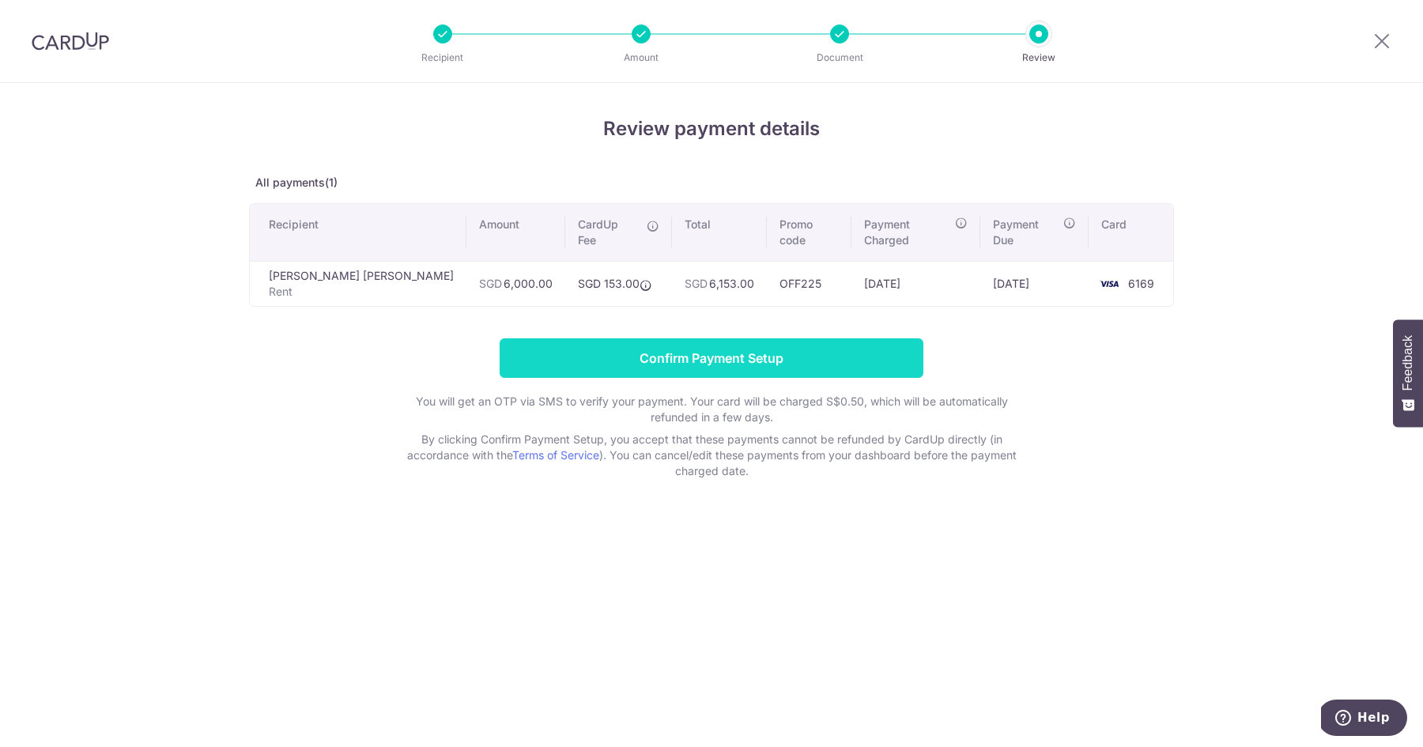
click at [681, 338] on input "Confirm Payment Setup" at bounding box center [712, 358] width 424 height 40
